Goal: Task Accomplishment & Management: Manage account settings

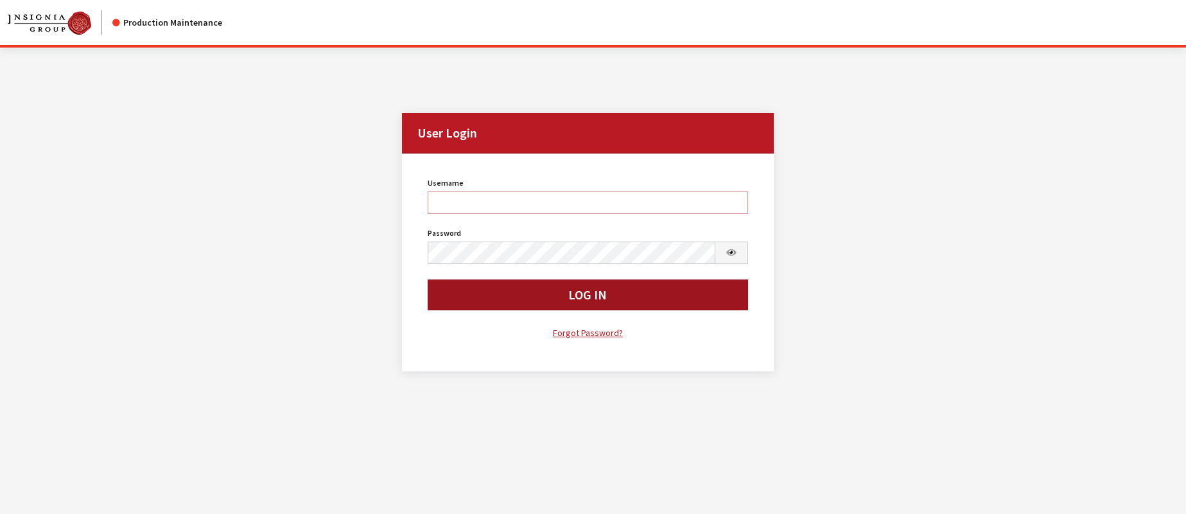
type input "rgoodwin"
click at [459, 297] on button "Log In" at bounding box center [588, 294] width 320 height 31
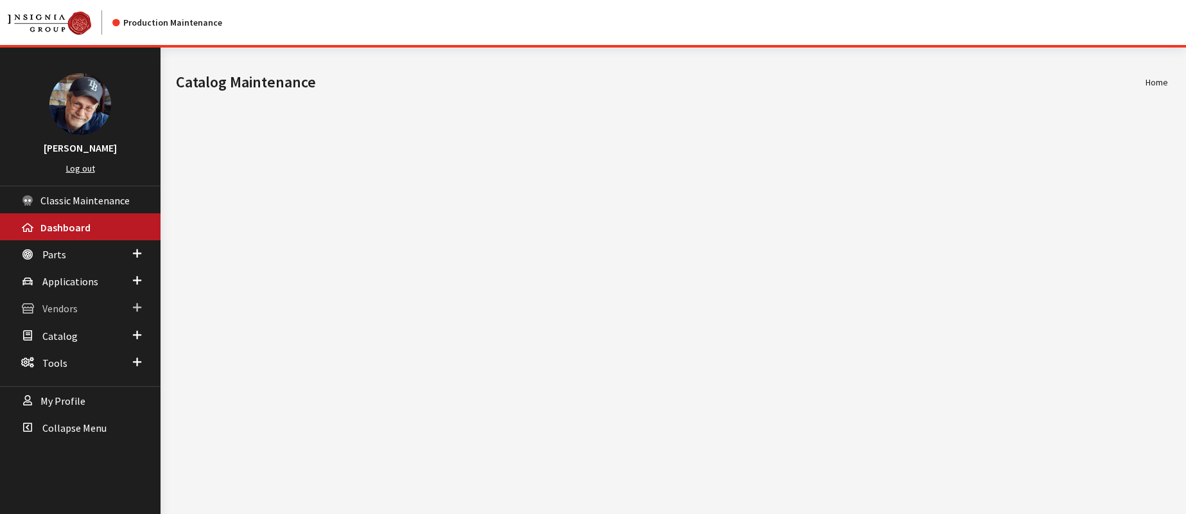
click at [63, 307] on span "Vendors" at bounding box center [59, 309] width 35 height 13
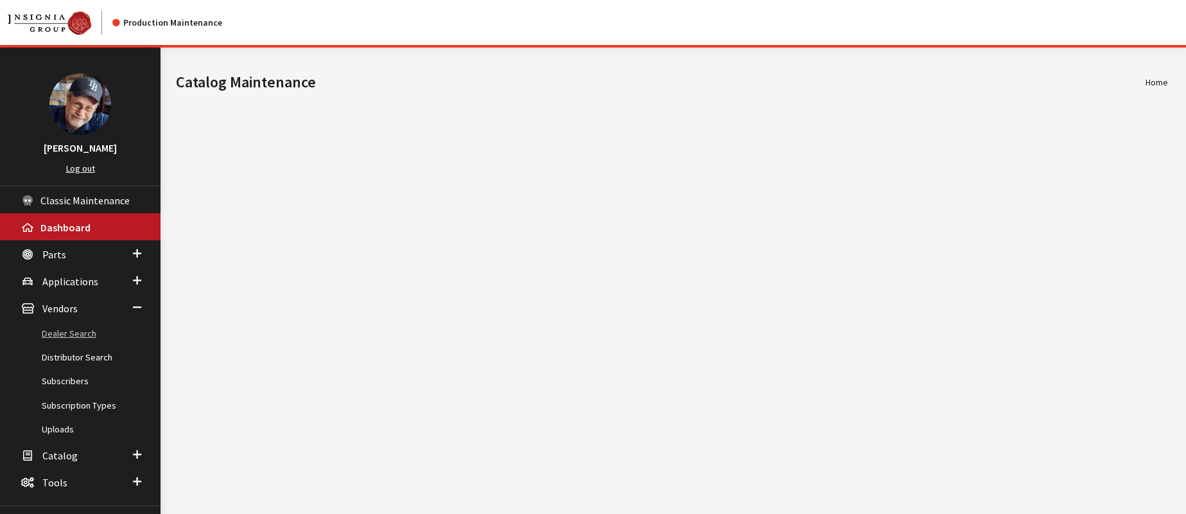
click at [65, 334] on link "Dealer Search" at bounding box center [80, 334] width 161 height 24
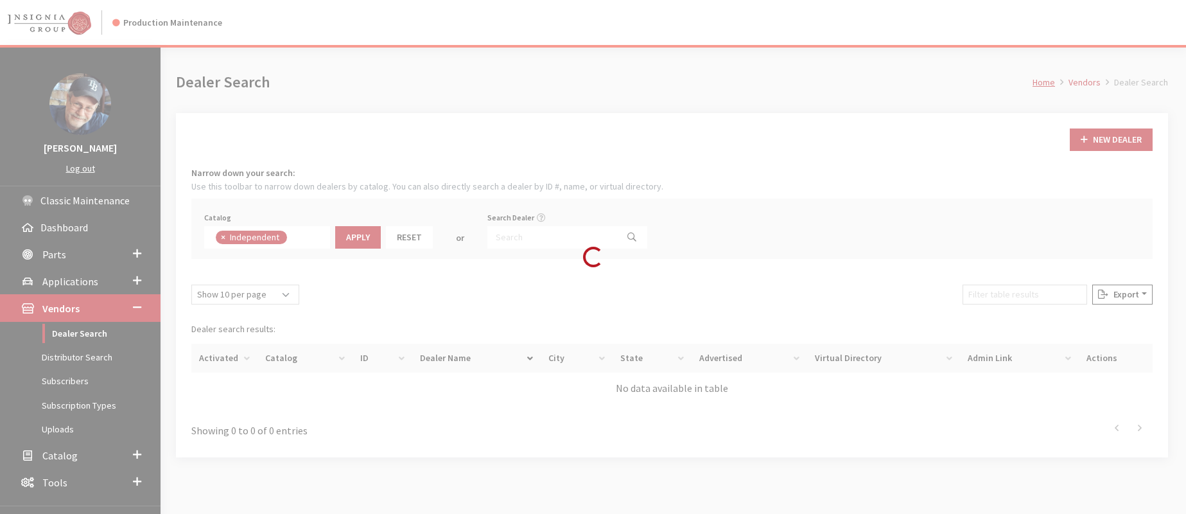
scroll to position [94, 0]
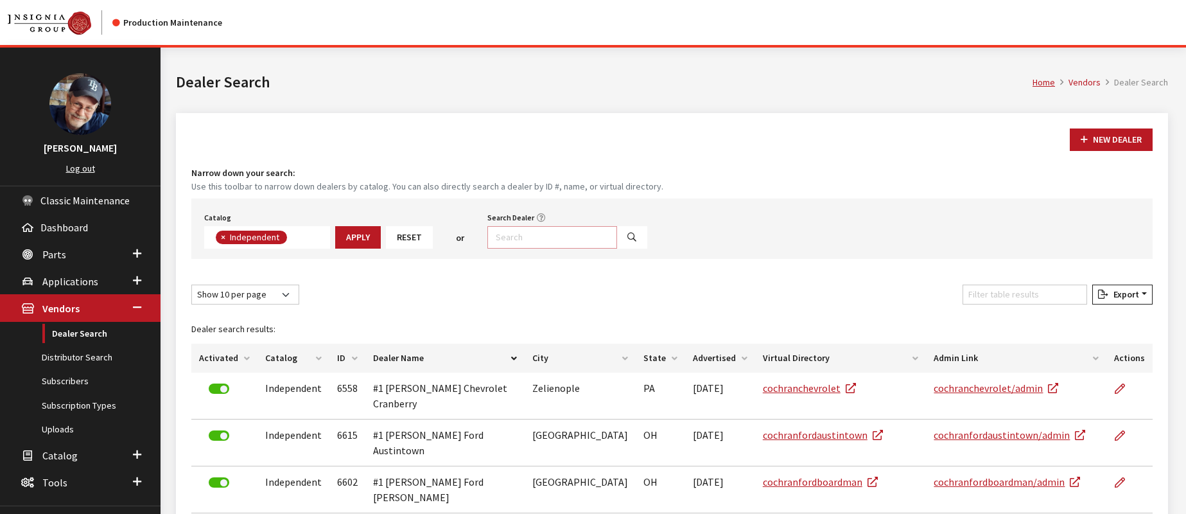
click at [513, 234] on input "Search Dealer" at bounding box center [552, 237] width 130 height 22
paste input "FL112"
type input "FL112"
click at [628, 238] on icon "Search" at bounding box center [632, 237] width 9 height 9
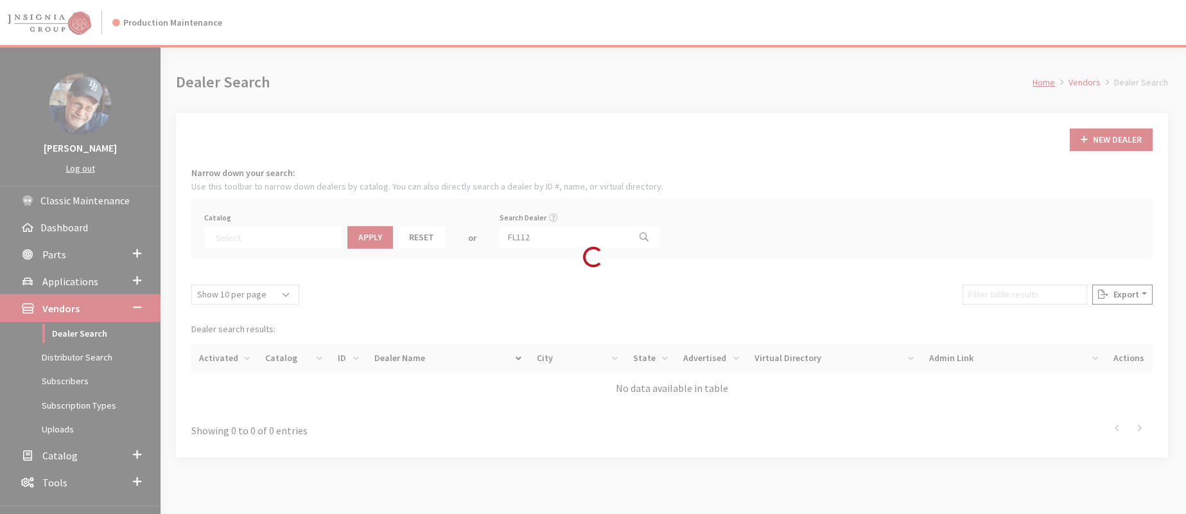
select select
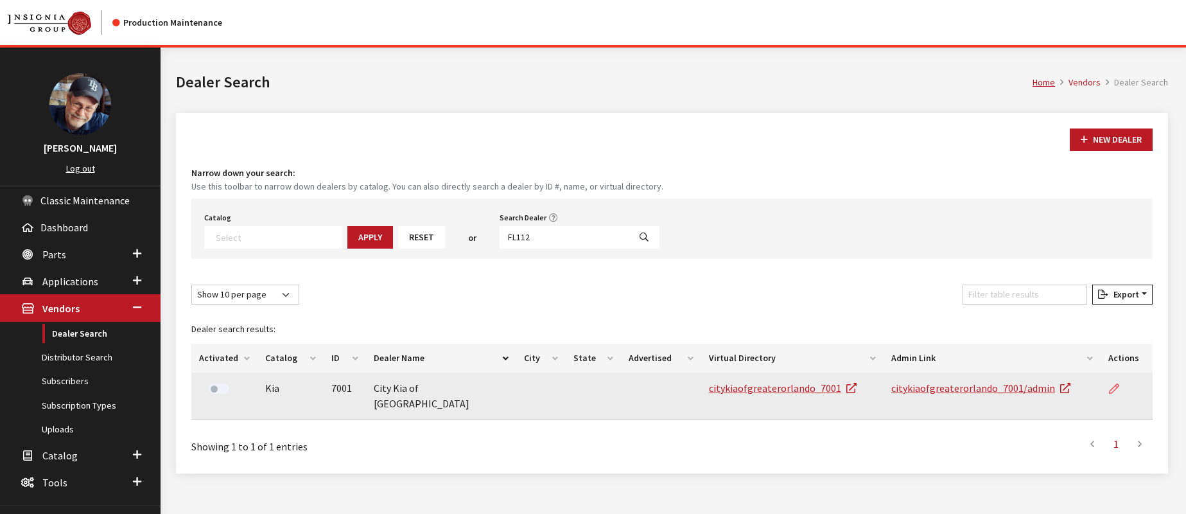
click at [1112, 389] on icon at bounding box center [1114, 389] width 10 height 10
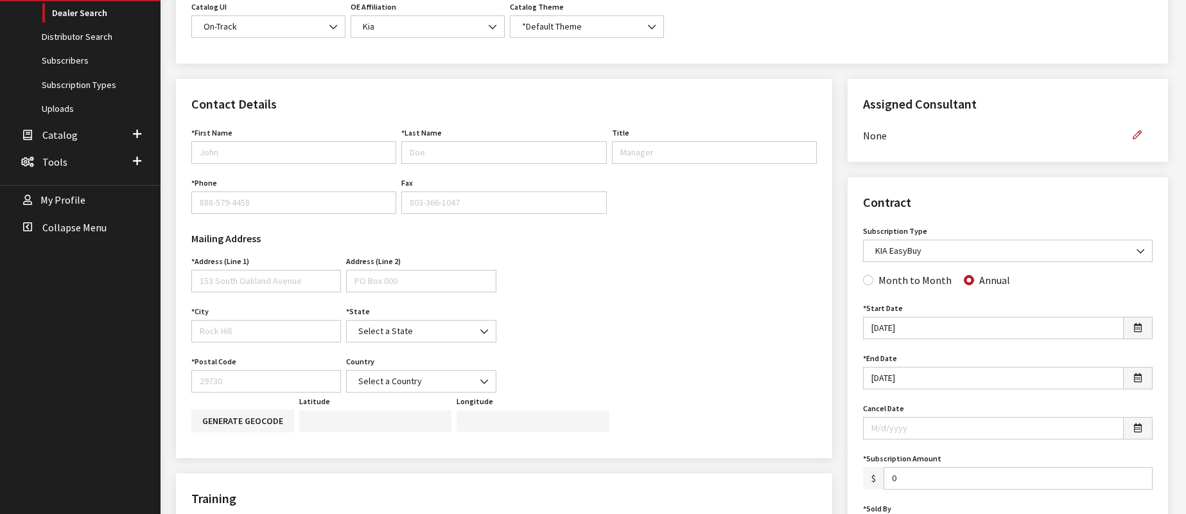
scroll to position [321, 0]
click at [289, 144] on input "First Name" at bounding box center [293, 152] width 205 height 22
type input "[PERSON_NAME]"
type input "8885794458"
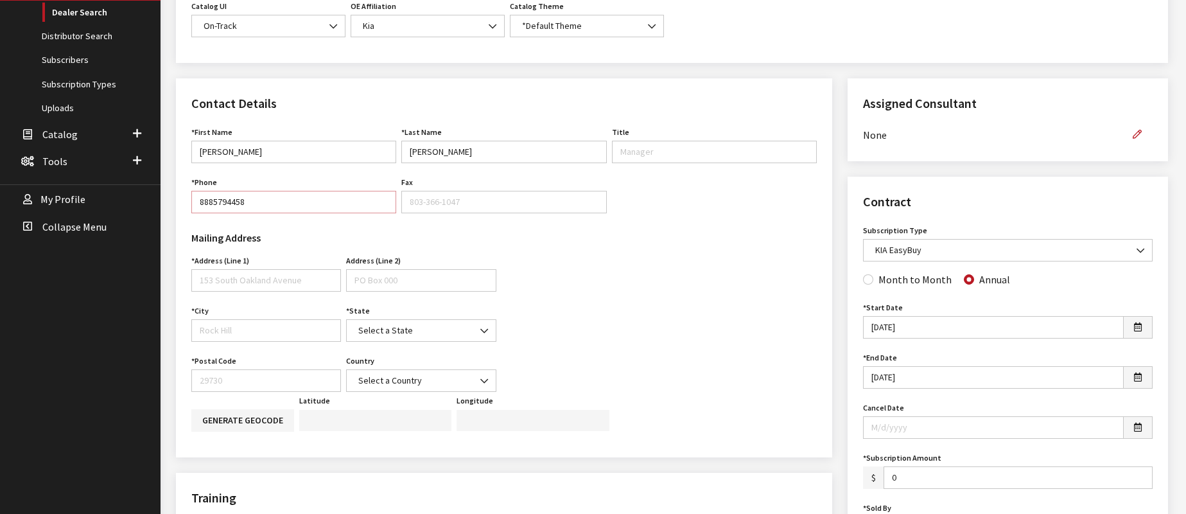
type input "[STREET_ADDRESS]"
type input "Rock Hill"
select select "SC"
type input "29730"
select select "United States of America"
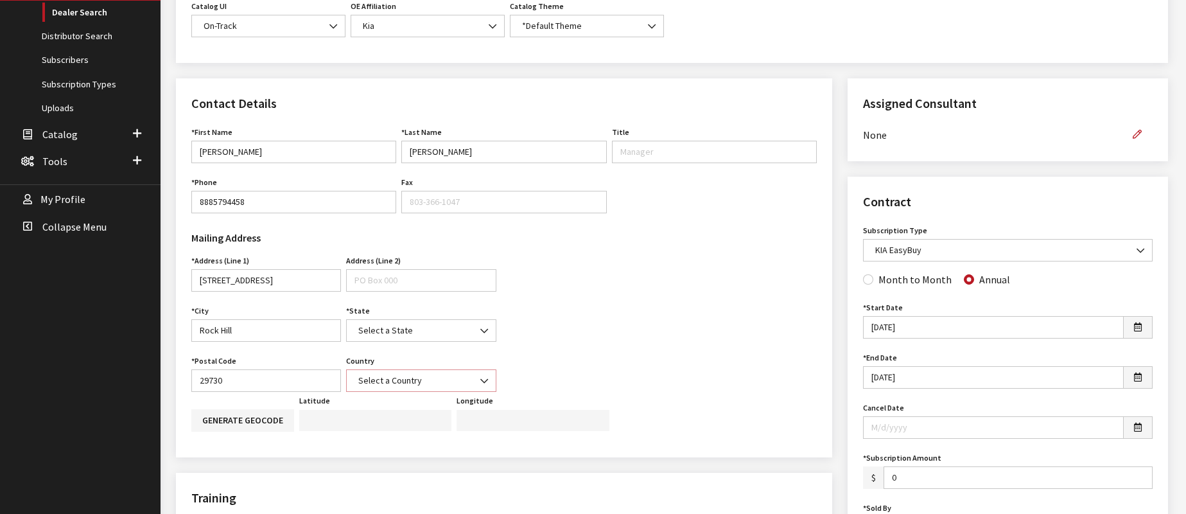
type input "rgoodwin@insigniagroup.com"
type input "888-579-4458"
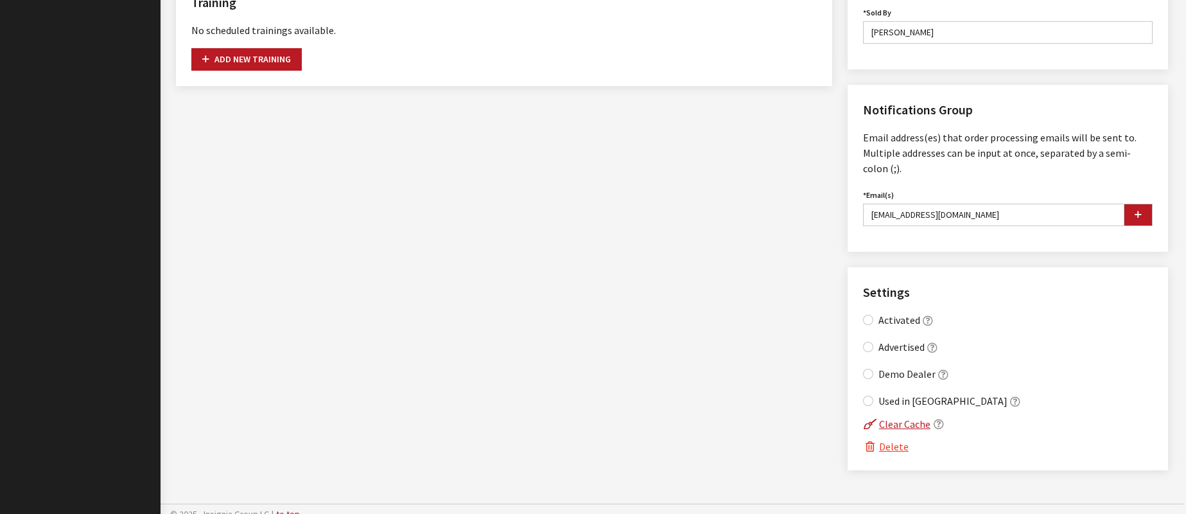
scroll to position [827, 0]
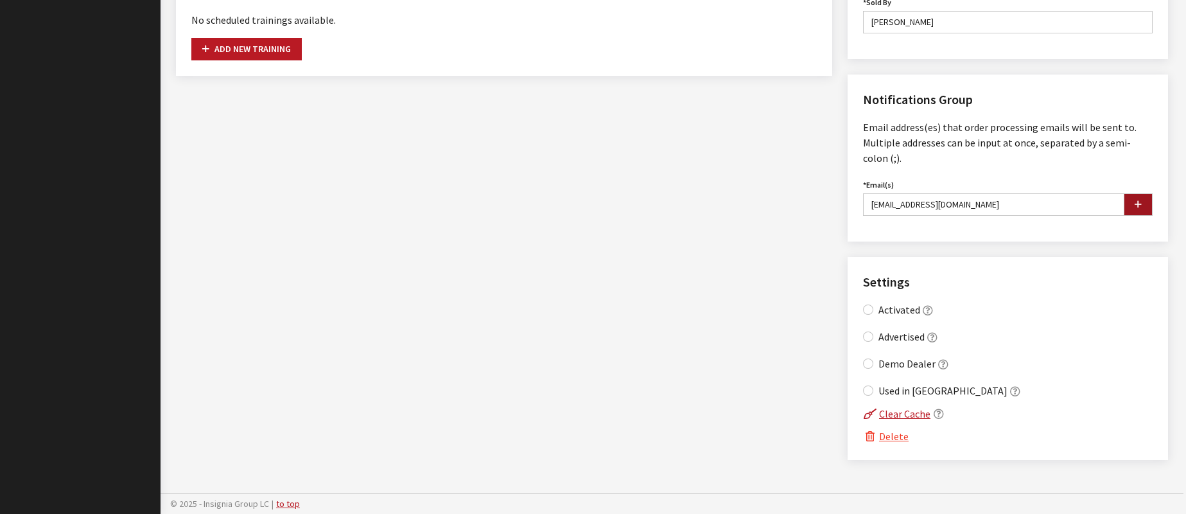
click at [1137, 201] on icon "button" at bounding box center [1138, 204] width 7 height 9
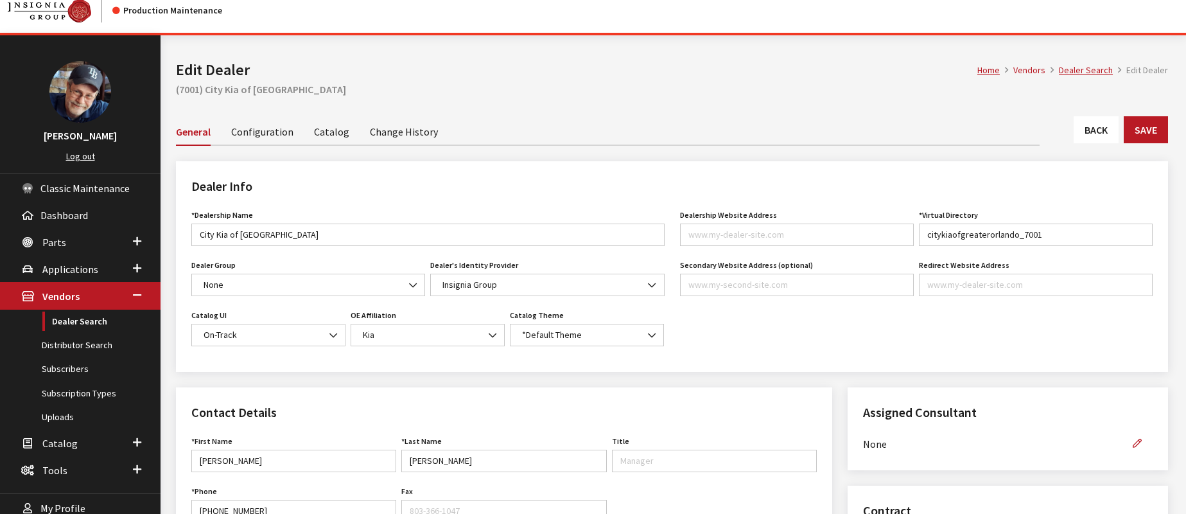
scroll to position [0, 0]
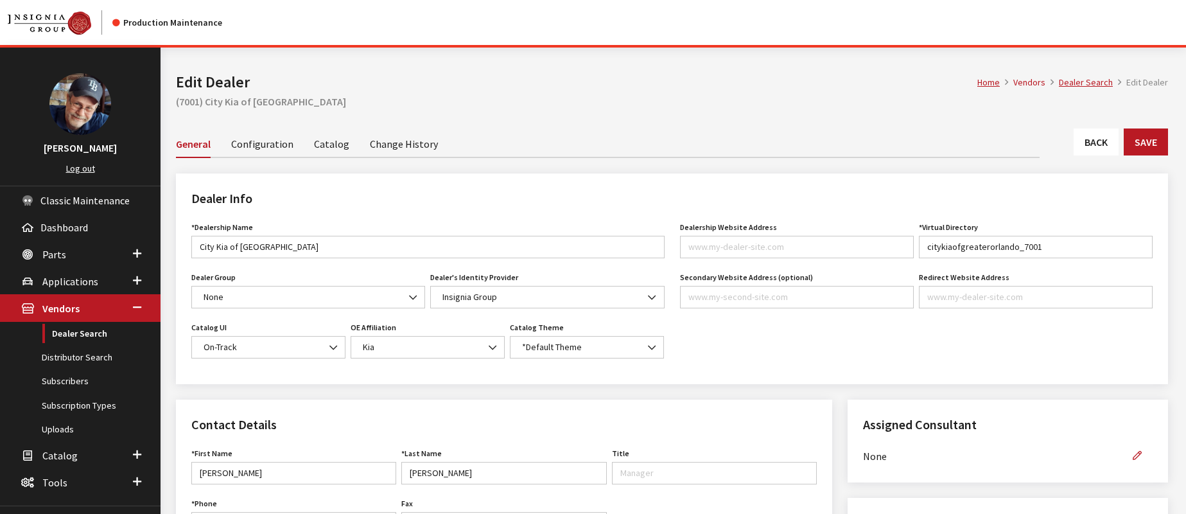
click at [337, 148] on link "Catalog" at bounding box center [331, 143] width 35 height 27
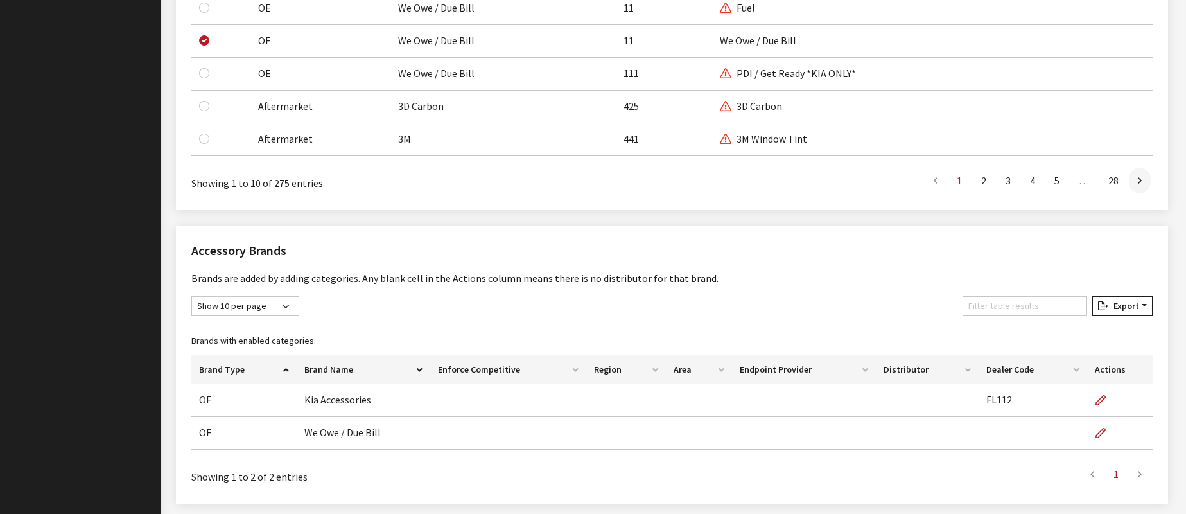
scroll to position [1200, 0]
